Goal: Information Seeking & Learning: Check status

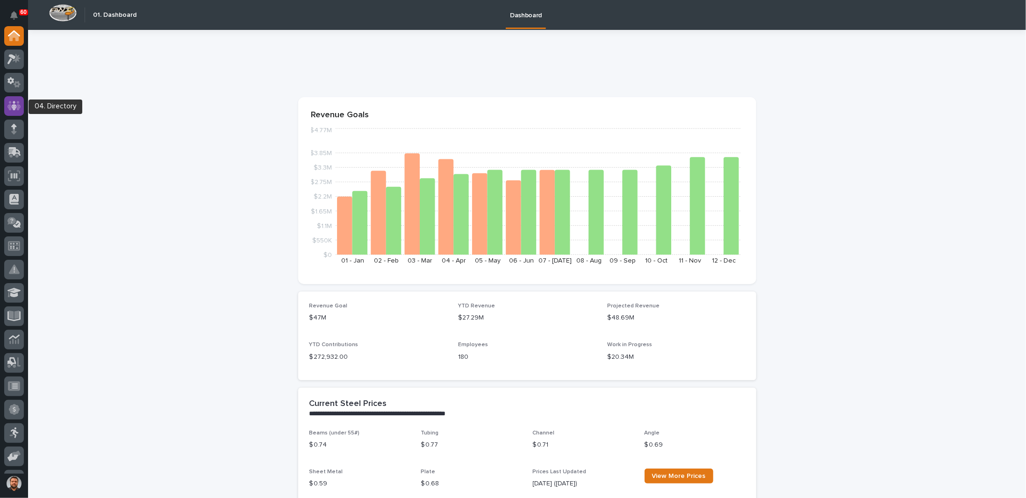
click at [15, 104] on icon at bounding box center [14, 106] width 14 height 11
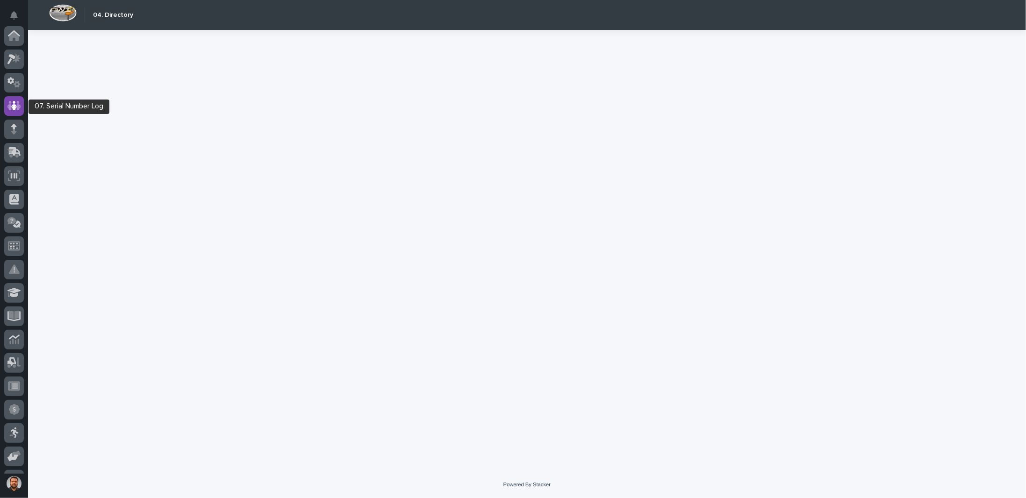
scroll to position [70, 0]
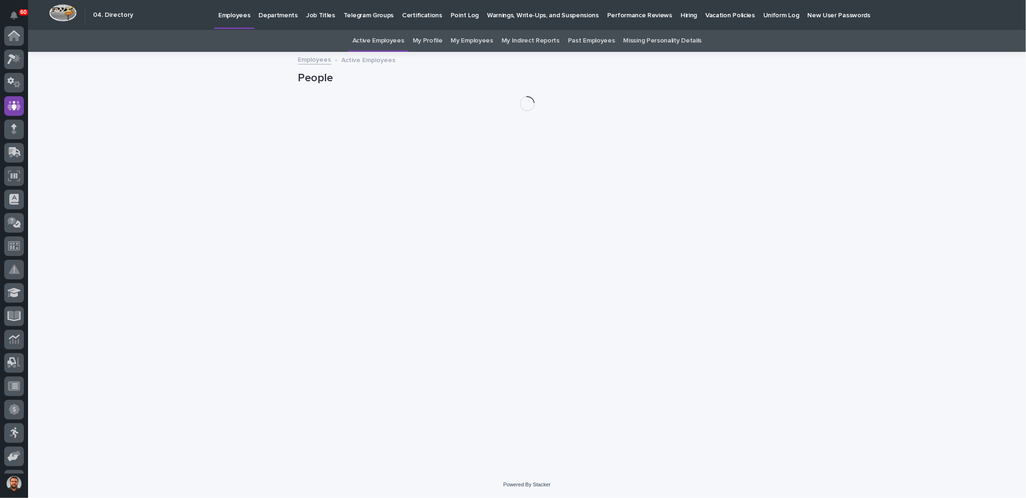
scroll to position [70, 0]
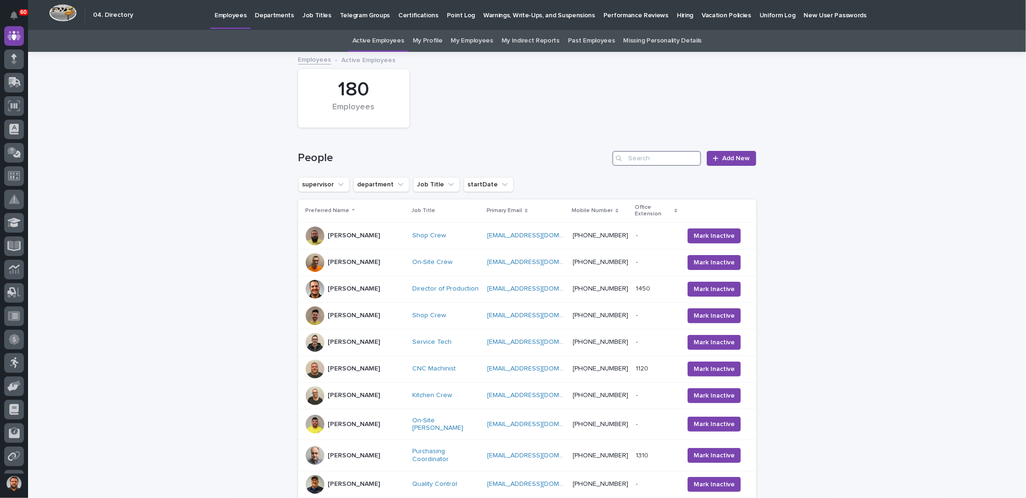
click at [657, 159] on input "Search" at bounding box center [657, 158] width 89 height 15
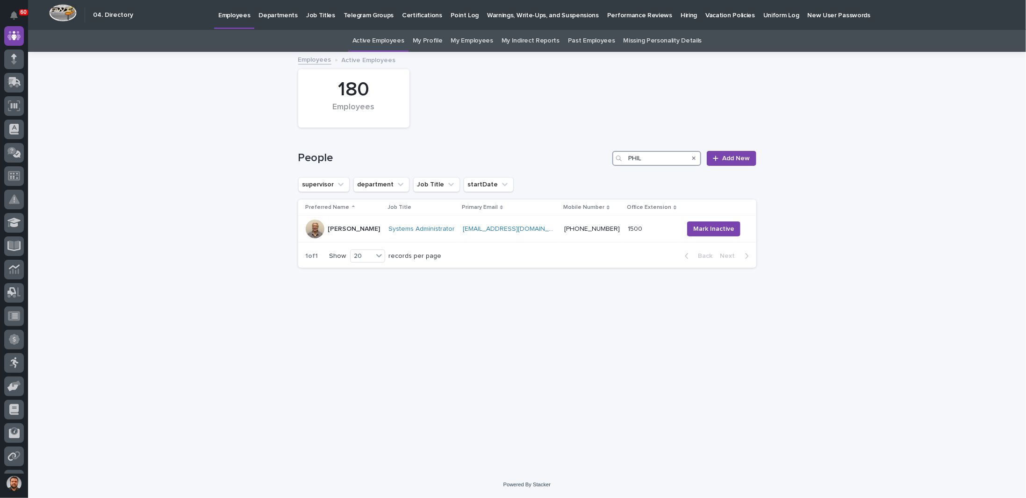
type input "PHIL"
click at [207, 212] on div "Loading... Saving… Loading... Saving… 180 Employees People PHIL Add New supervi…" at bounding box center [527, 262] width 998 height 419
click at [188, 180] on div "Loading... Saving… Loading... Saving… 180 Employees People PHIL Add New supervi…" at bounding box center [527, 262] width 998 height 419
click at [696, 159] on icon "Search" at bounding box center [694, 159] width 4 height 4
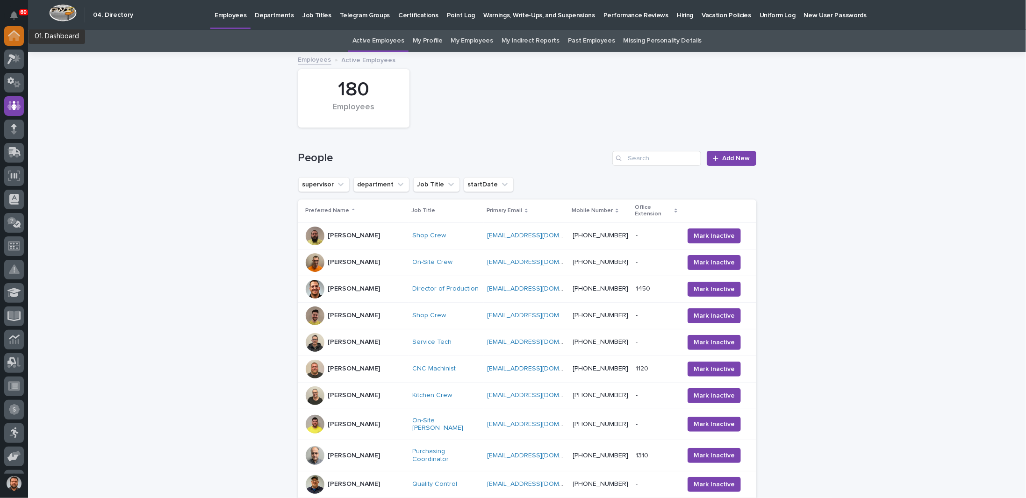
click at [15, 39] on icon at bounding box center [14, 35] width 12 height 11
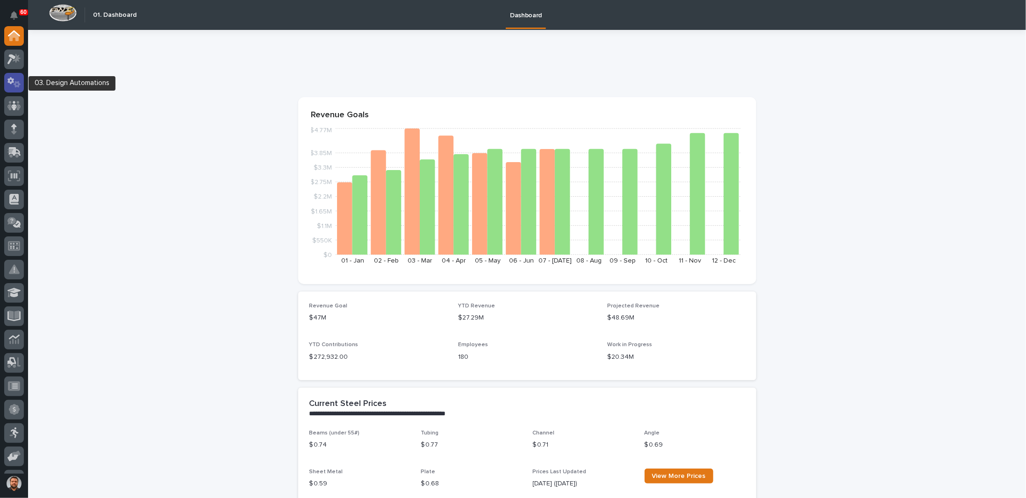
click at [14, 79] on icon at bounding box center [14, 82] width 14 height 11
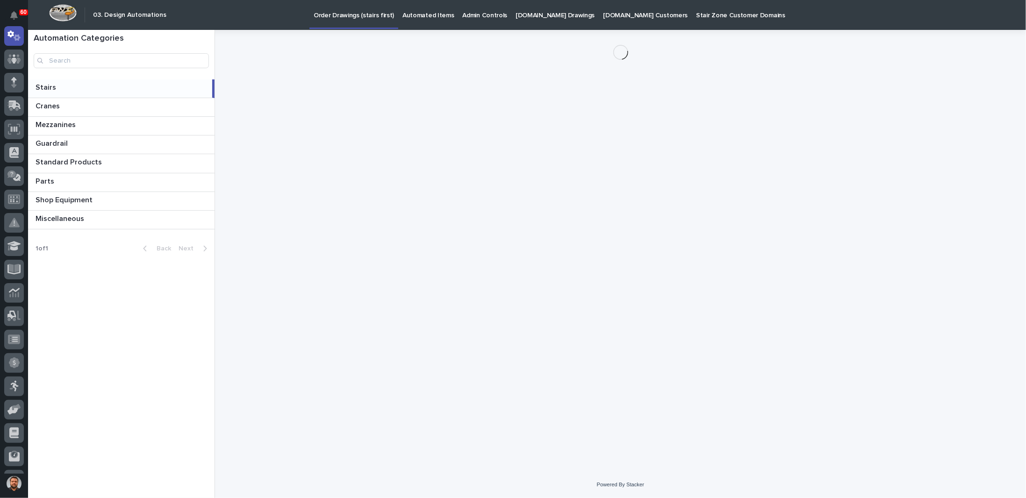
click at [527, 15] on p "[DOMAIN_NAME] Drawings" at bounding box center [555, 10] width 79 height 20
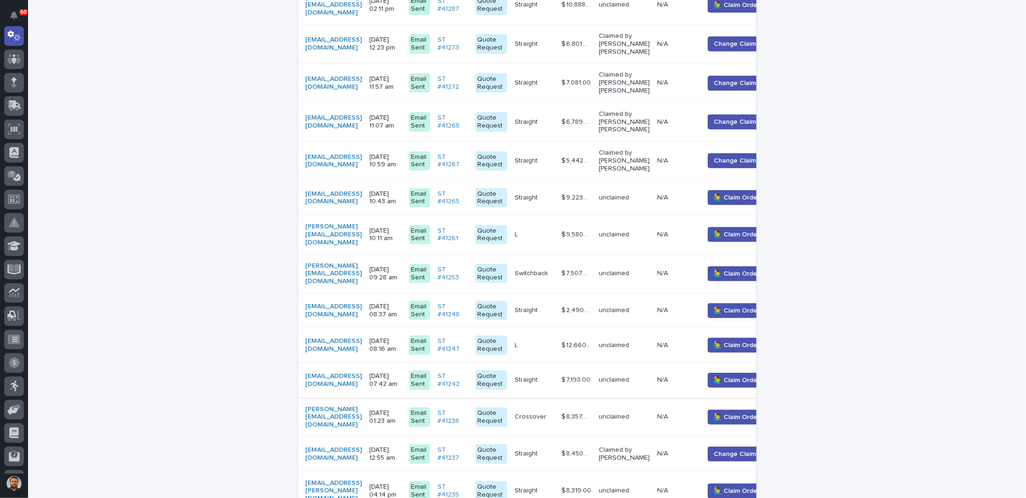
scroll to position [608, 0]
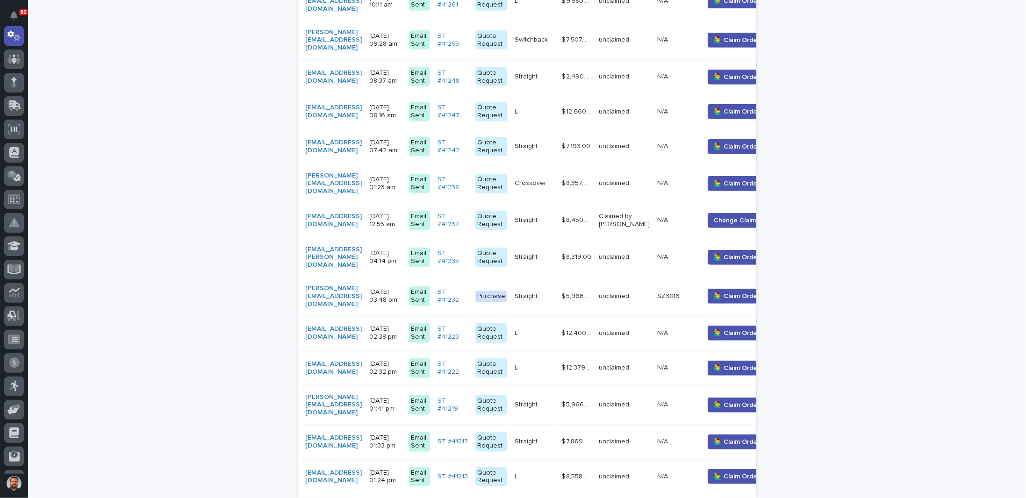
click at [402, 288] on p "[DATE] 03:48 pm" at bounding box center [386, 296] width 32 height 16
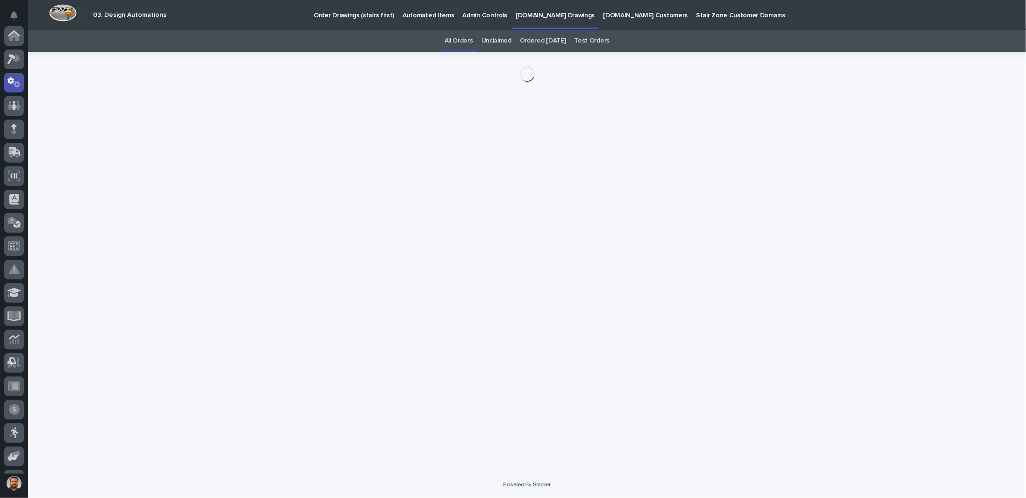
scroll to position [47, 0]
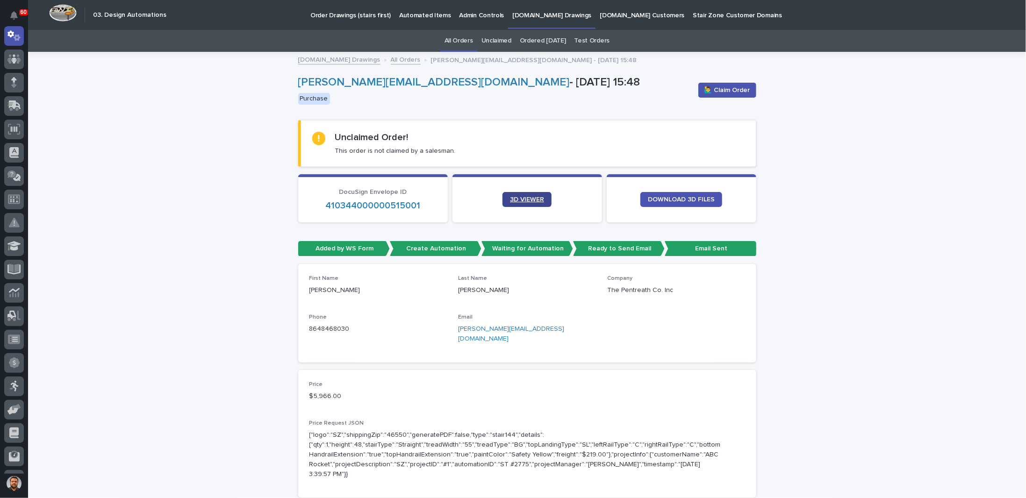
click at [523, 200] on span "3D VIEWER" at bounding box center [527, 199] width 34 height 7
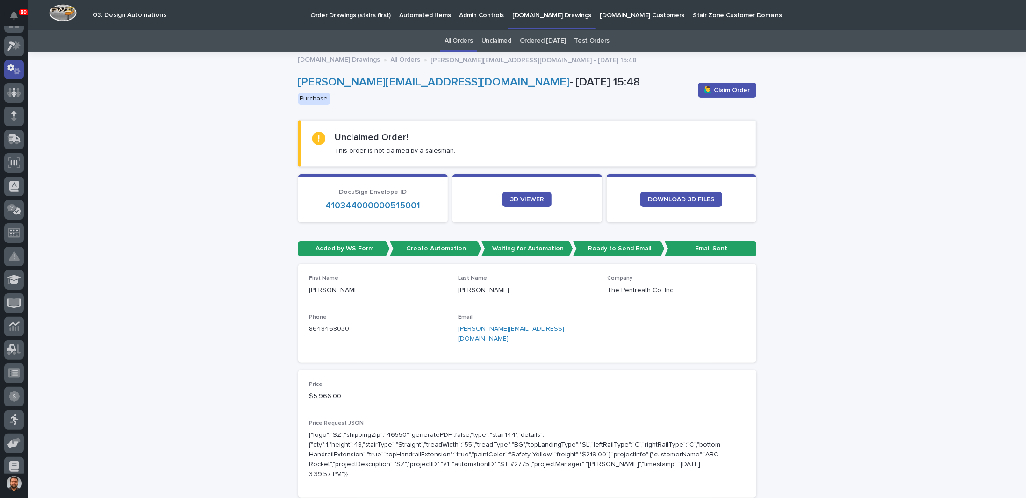
scroll to position [0, 0]
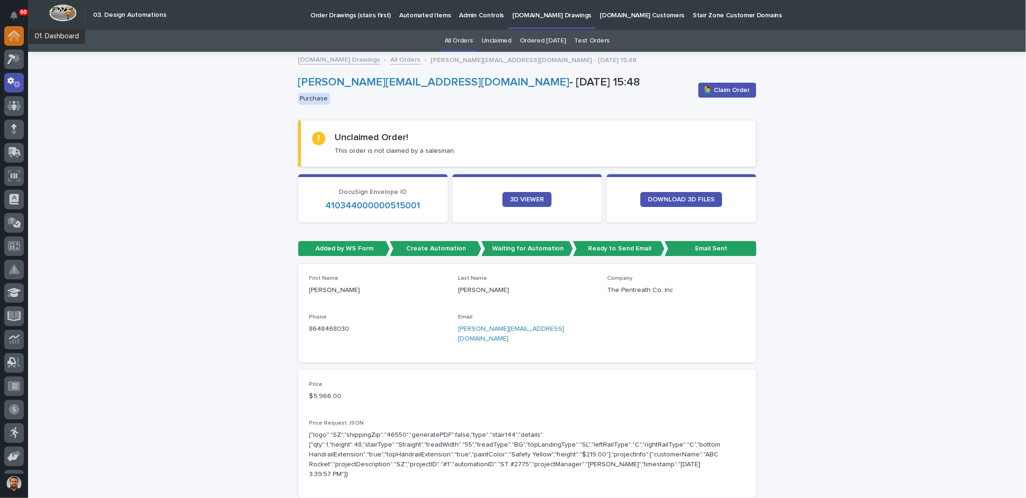
click at [15, 44] on div at bounding box center [14, 36] width 20 height 20
